Goal: Understand site structure: Understand site structure

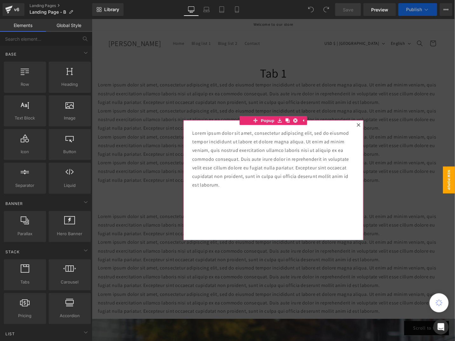
click at [372, 129] on icon at bounding box center [374, 131] width 4 height 4
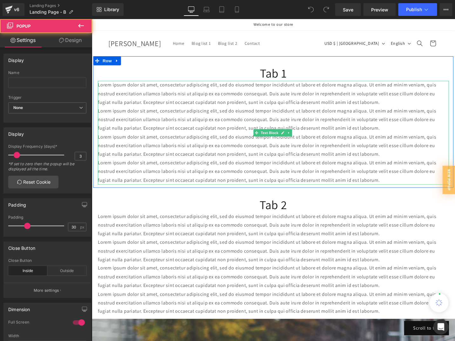
click at [265, 111] on p "Lorem ipsum dolor sit amet, consectetur adipiscing elit, sed do eiusmod tempor …" at bounding box center [284, 97] width 372 height 27
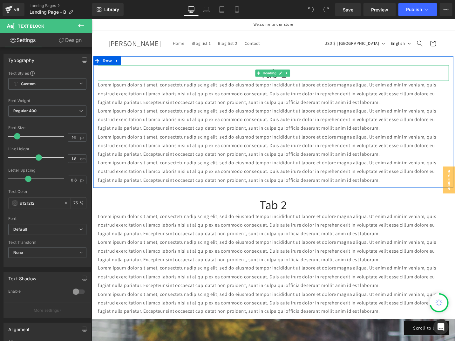
click at [188, 76] on h1 "Tab 1" at bounding box center [284, 76] width 372 height 17
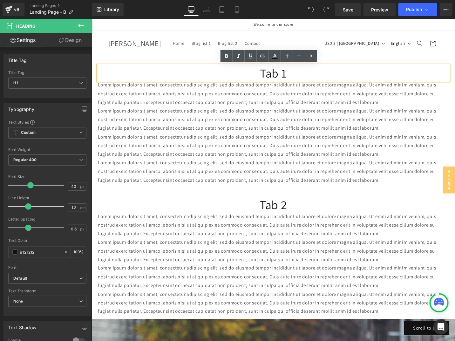
click at [150, 84] on div "Lorem ipsum dolor sit amet, consectetur adipiscing elit, sed do eiusmod tempor …" at bounding box center [284, 139] width 372 height 110
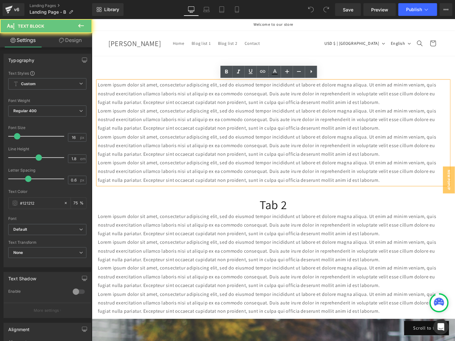
click at [172, 141] on span "Lorem ipsum dolor sit amet, consectetur adipiscing elit, sed do eiusmod tempor …" at bounding box center [277, 152] width 358 height 25
click at [111, 59] on div "Tab 1 Heading Lorem ipsum dolor sit amet, consectetur adipiscing elit, sed do e…" at bounding box center [283, 127] width 381 height 139
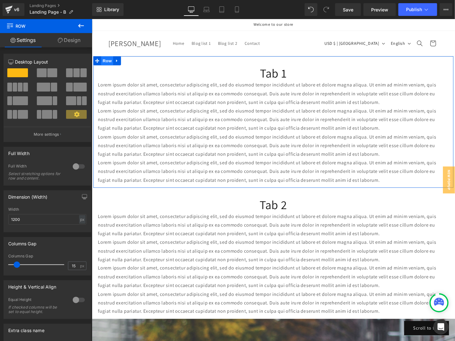
click at [104, 64] on span "Row" at bounding box center [107, 63] width 13 height 10
click at [64, 41] on link "Design" at bounding box center [69, 40] width 46 height 14
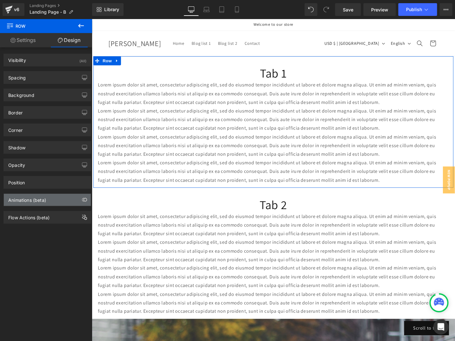
click at [27, 197] on div "Animations (beta)" at bounding box center [27, 198] width 38 height 9
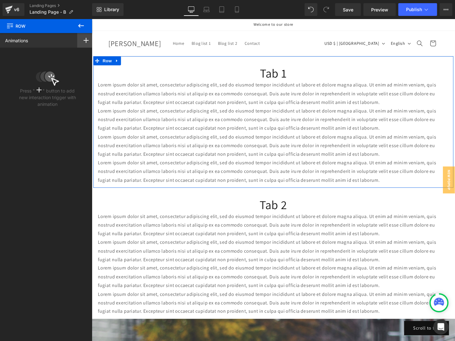
click at [87, 40] on div at bounding box center [86, 40] width 18 height 15
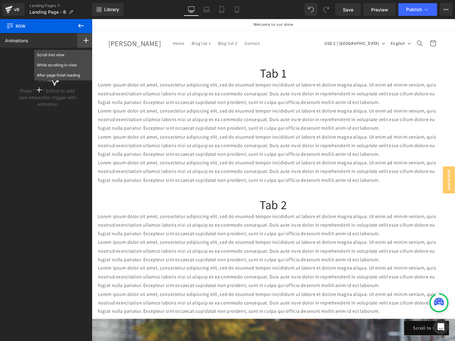
click at [79, 26] on icon at bounding box center [81, 26] width 6 height 4
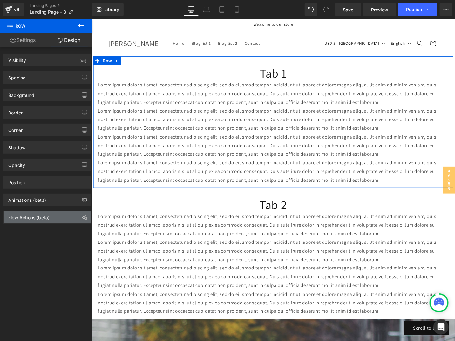
click at [39, 218] on div "Flow Actions (beta)" at bounding box center [28, 215] width 41 height 9
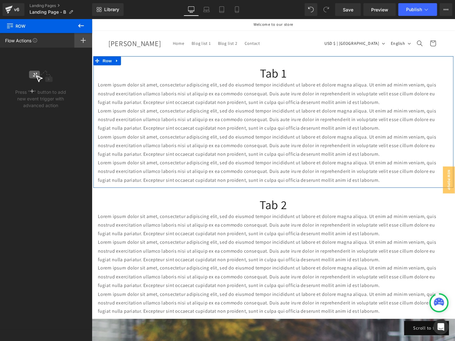
click at [84, 40] on icon at bounding box center [83, 40] width 5 height 5
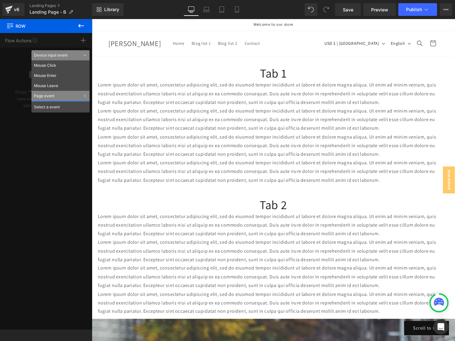
click at [83, 27] on icon at bounding box center [81, 26] width 8 height 8
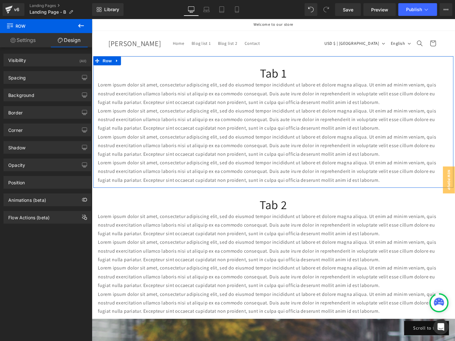
click at [44, 259] on div "Visibility (All) 0|0|0|0 1 Show on Desktop 1 Show on Laptop 1 Show on Tablet 1 …" at bounding box center [47, 195] width 95 height 296
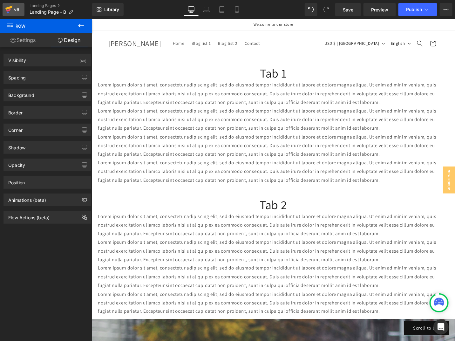
click at [18, 8] on div "v6" at bounding box center [17, 9] width 8 height 8
